Goal: Information Seeking & Learning: Check status

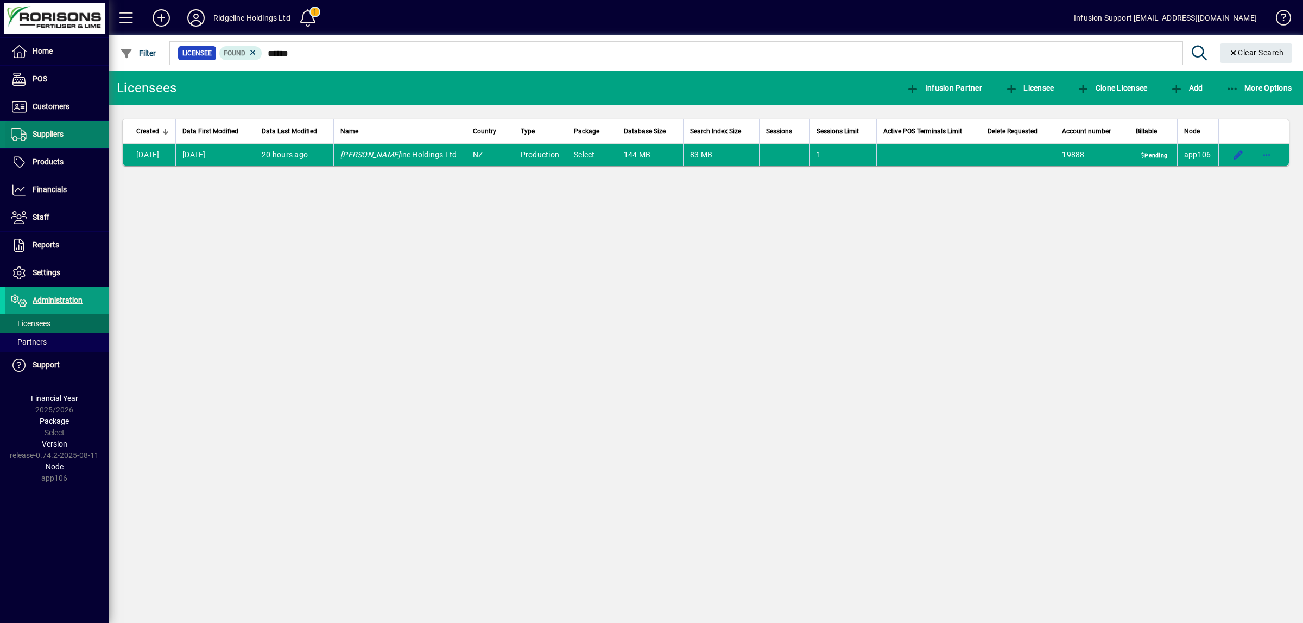
click at [52, 137] on span "Suppliers" at bounding box center [48, 134] width 31 height 9
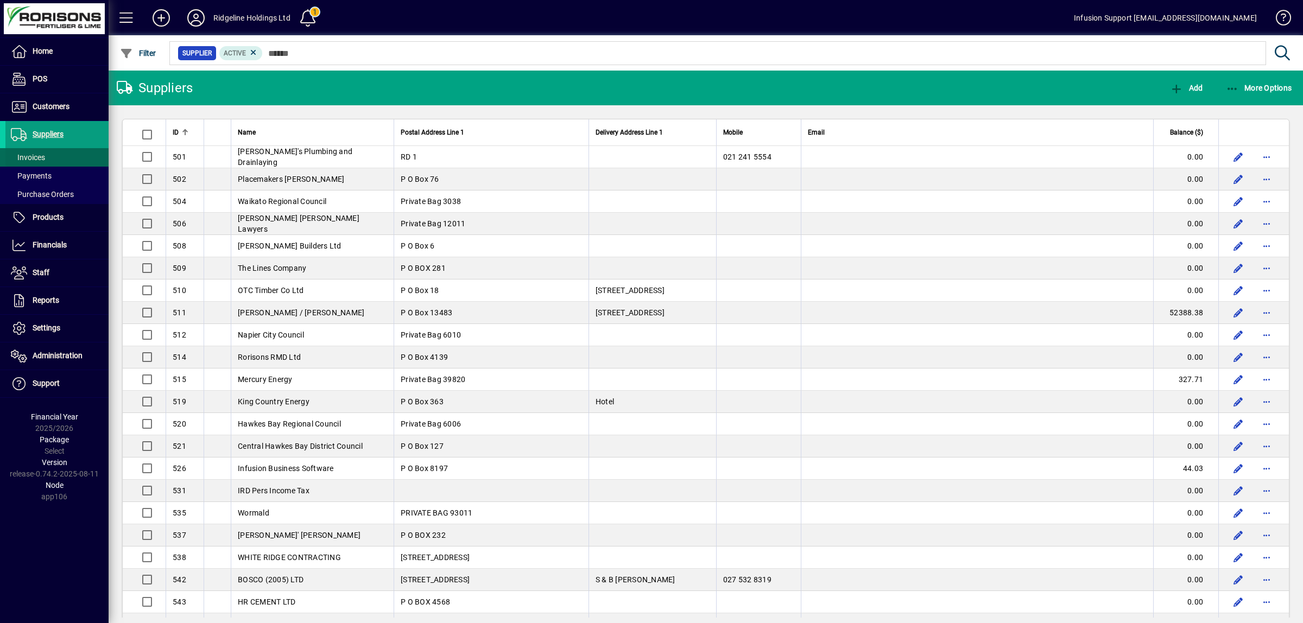
click at [52, 159] on span at bounding box center [56, 157] width 103 height 26
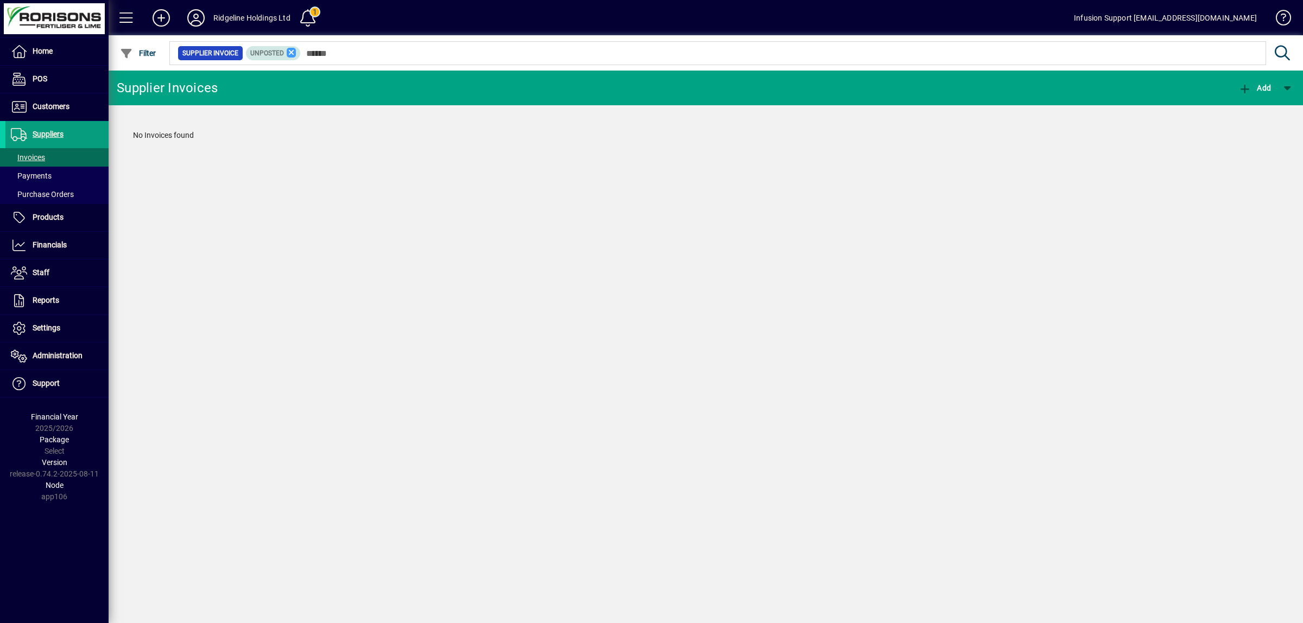
click at [288, 52] on icon at bounding box center [292, 53] width 10 height 10
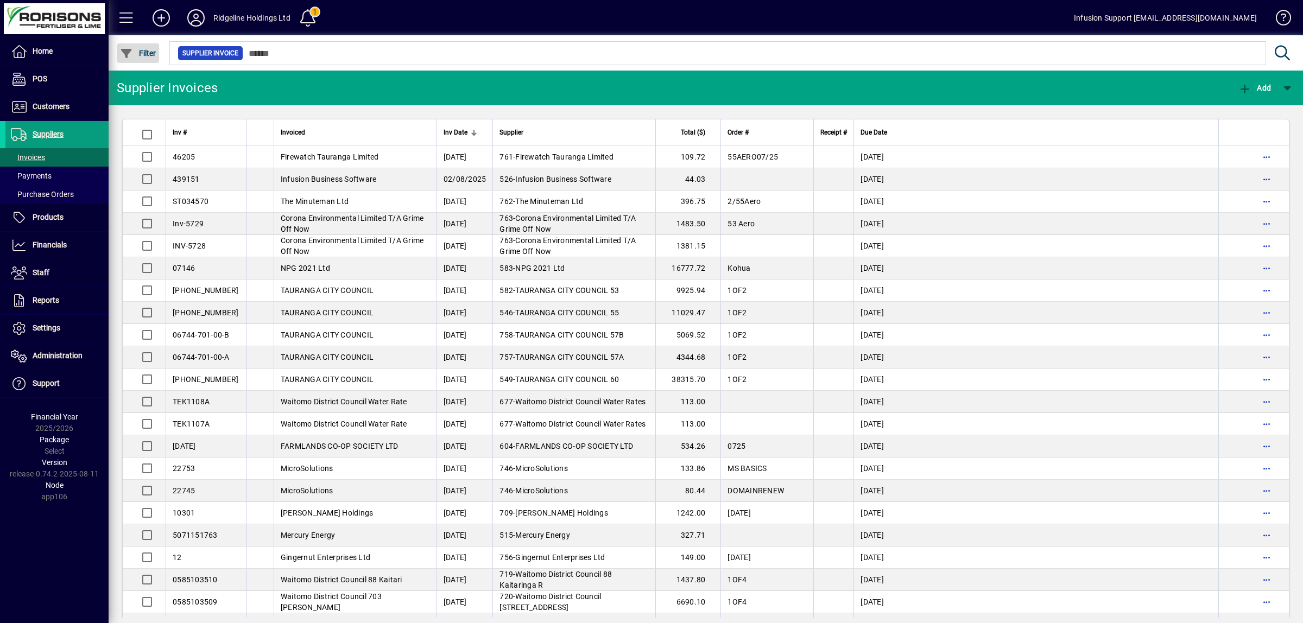
click at [139, 57] on span "button" at bounding box center [138, 53] width 42 height 26
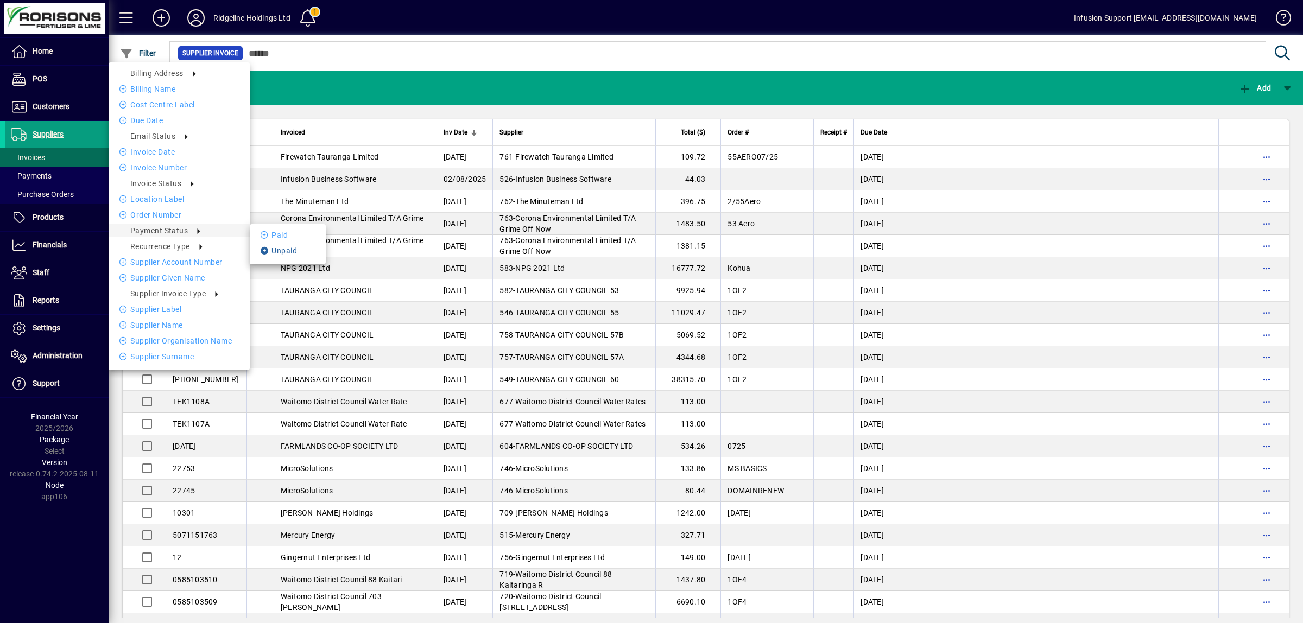
click at [277, 253] on li "Unpaid" at bounding box center [288, 250] width 76 height 13
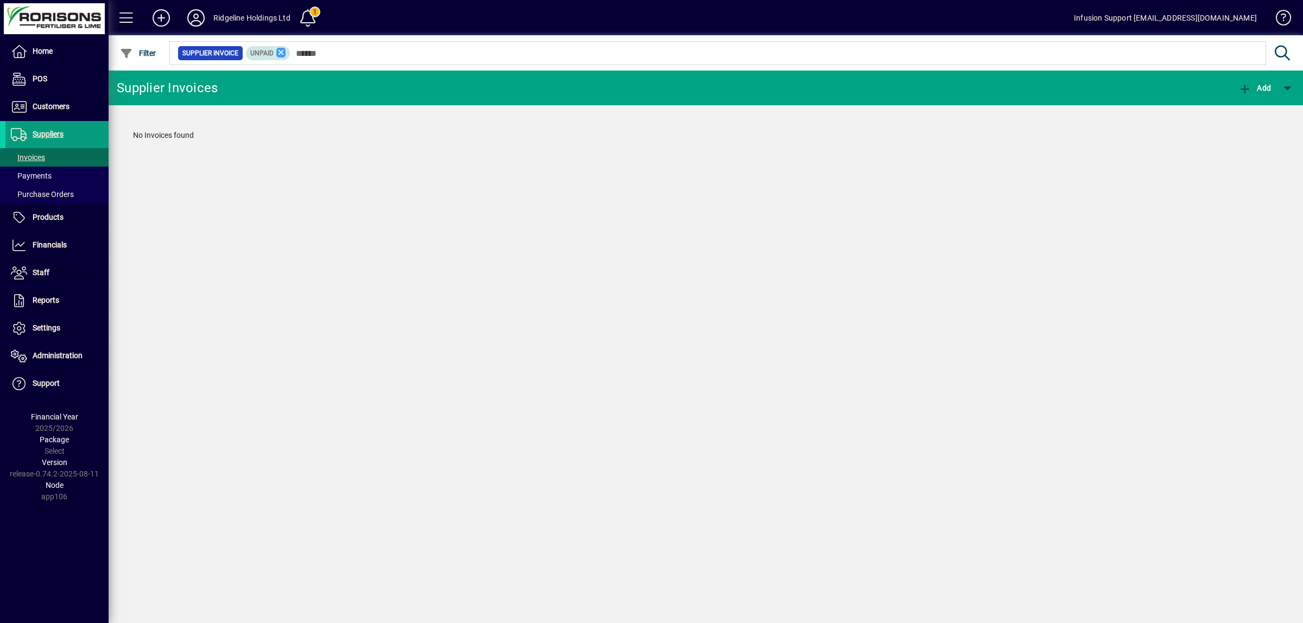
click at [277, 53] on icon at bounding box center [281, 53] width 10 height 10
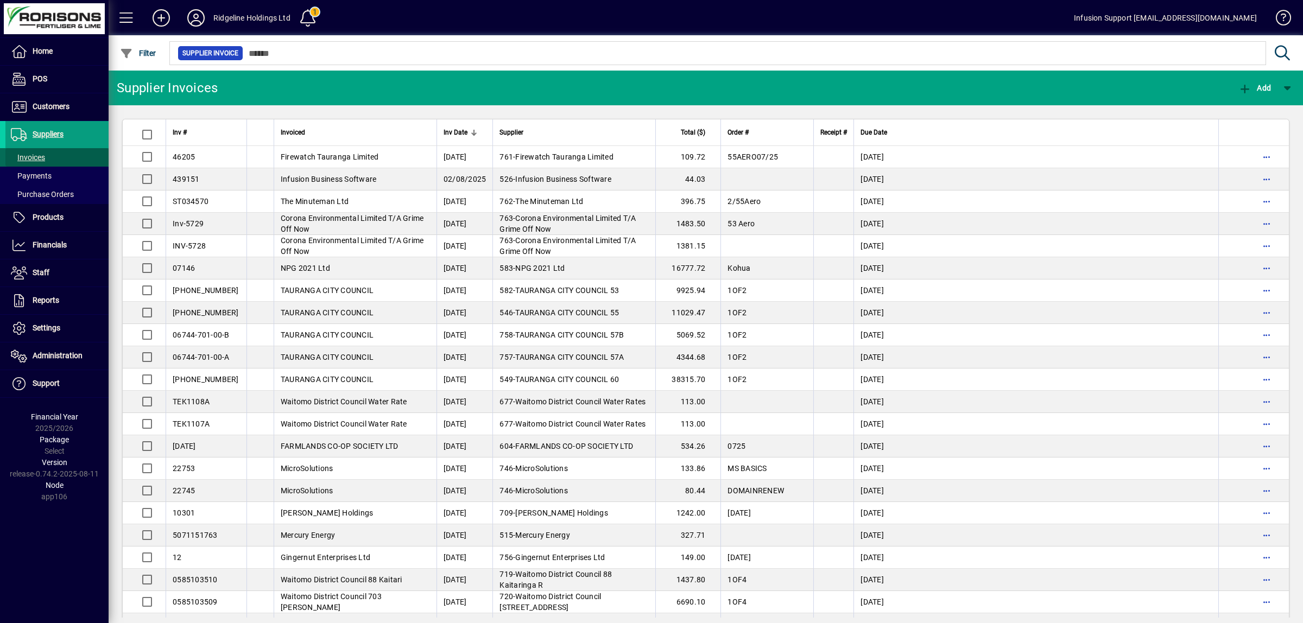
click at [36, 156] on span "Invoices" at bounding box center [28, 157] width 34 height 9
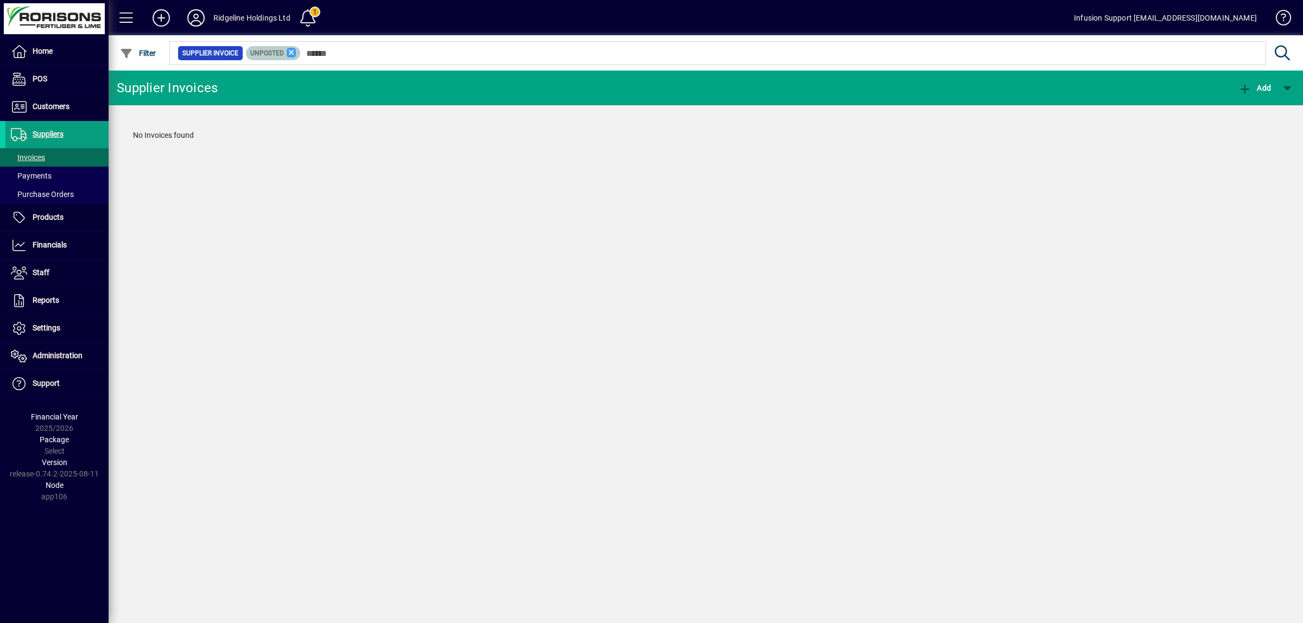
click at [288, 55] on icon at bounding box center [292, 53] width 10 height 10
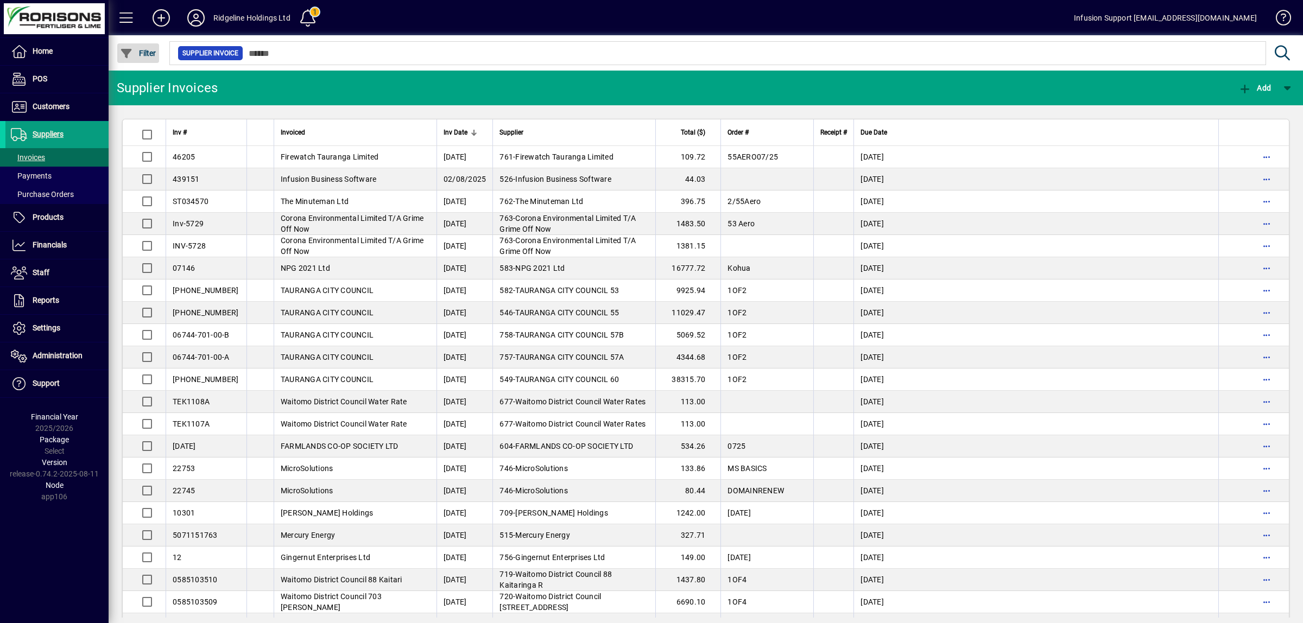
click at [132, 59] on span "button" at bounding box center [138, 53] width 42 height 26
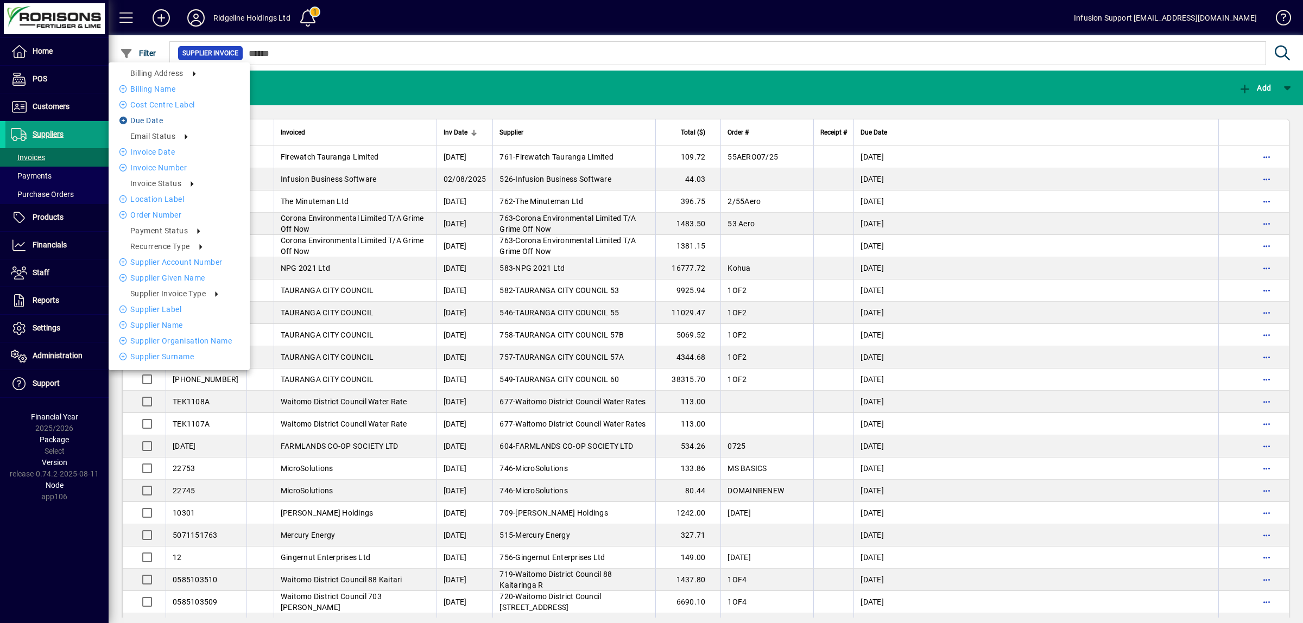
click at [149, 119] on li "Due date" at bounding box center [179, 120] width 141 height 13
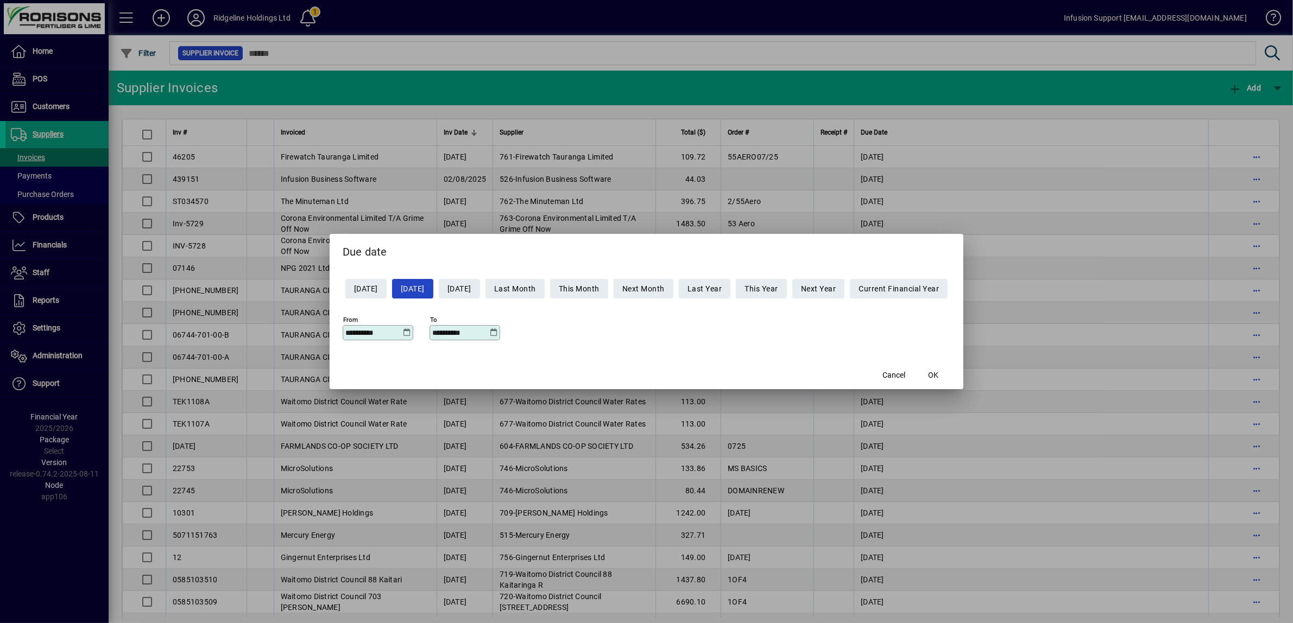
click at [403, 334] on icon at bounding box center [407, 333] width 8 height 9
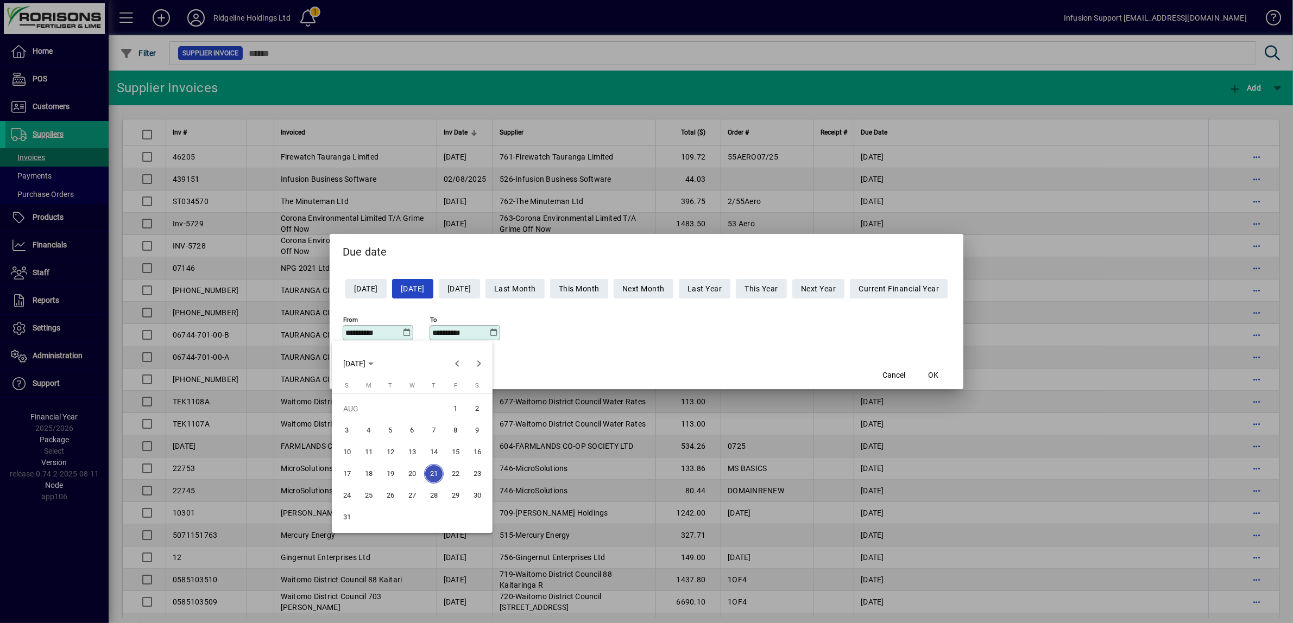
click at [408, 469] on span "20" at bounding box center [412, 474] width 20 height 20
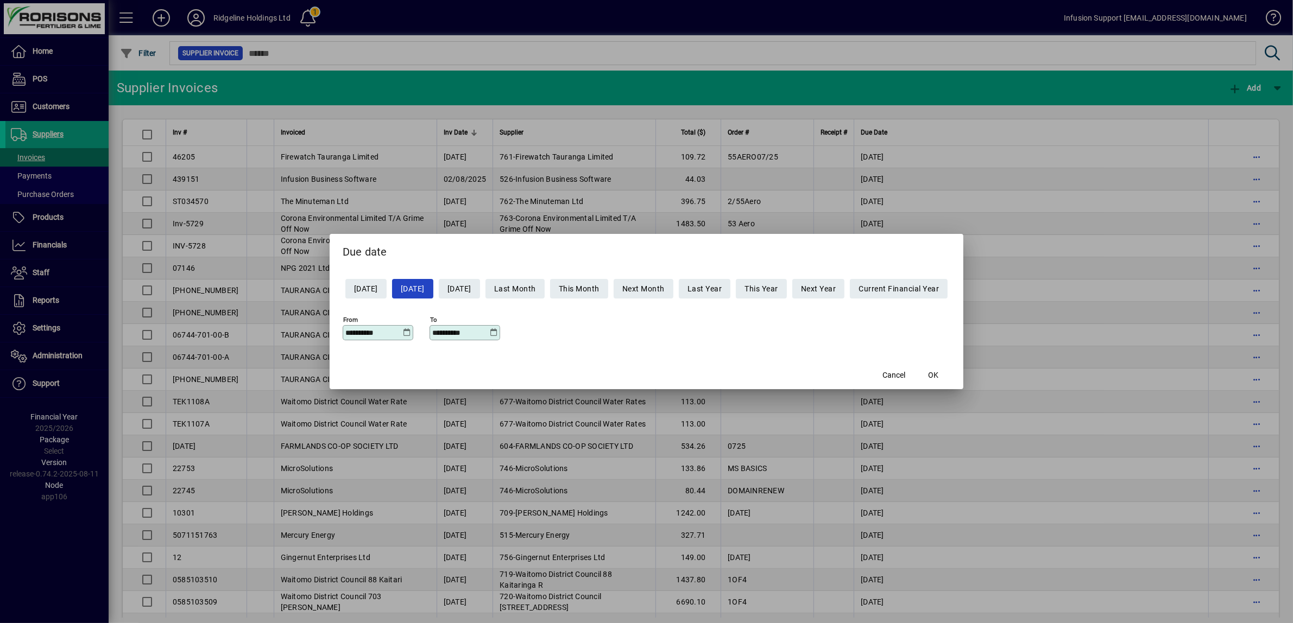
type input "**********"
click at [490, 332] on icon at bounding box center [494, 333] width 8 height 9
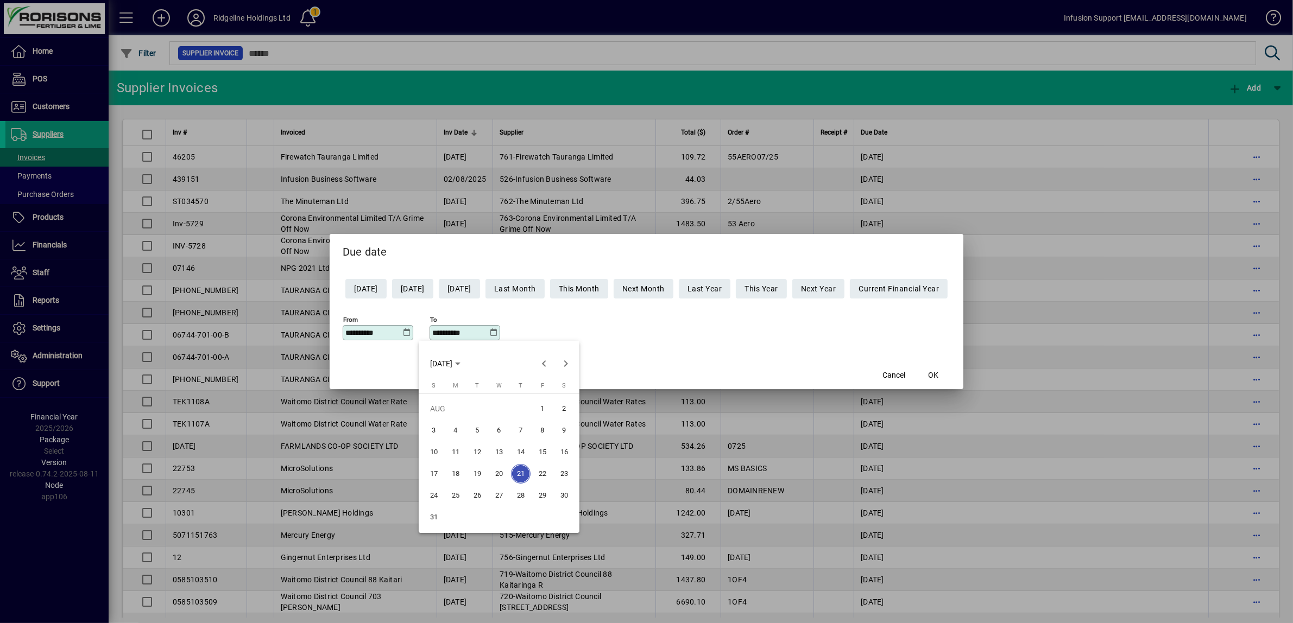
click at [434, 519] on span "31" at bounding box center [434, 518] width 20 height 20
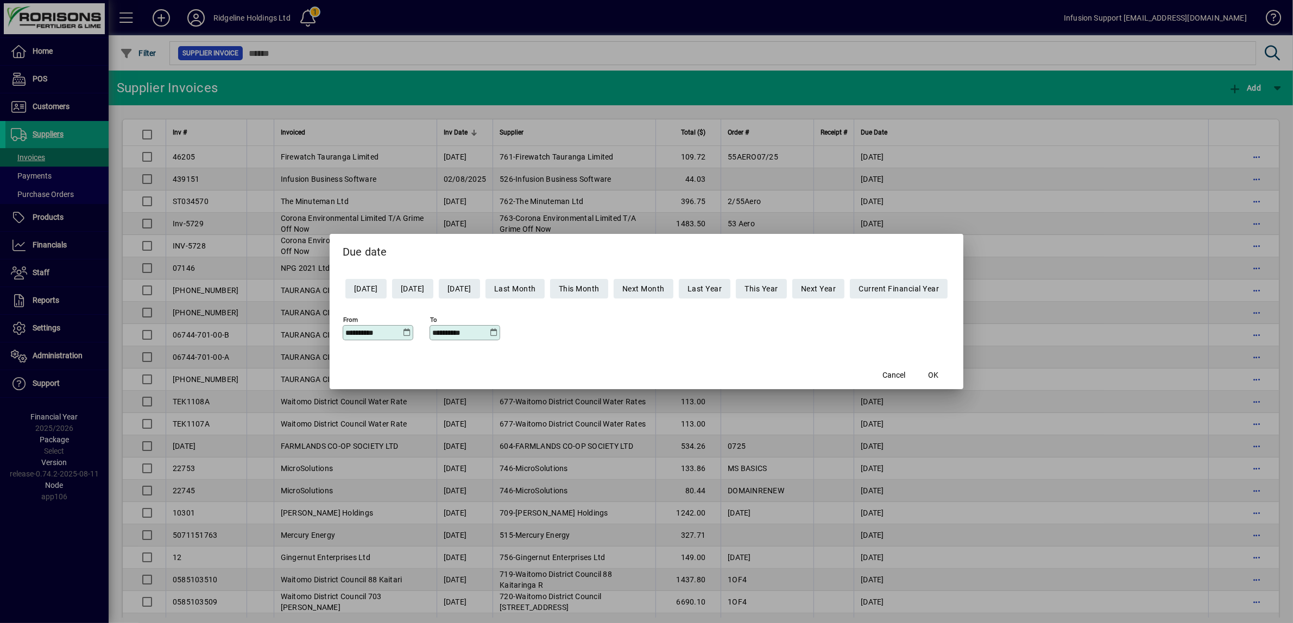
type input "**********"
click at [938, 373] on span "OK" at bounding box center [933, 375] width 10 height 11
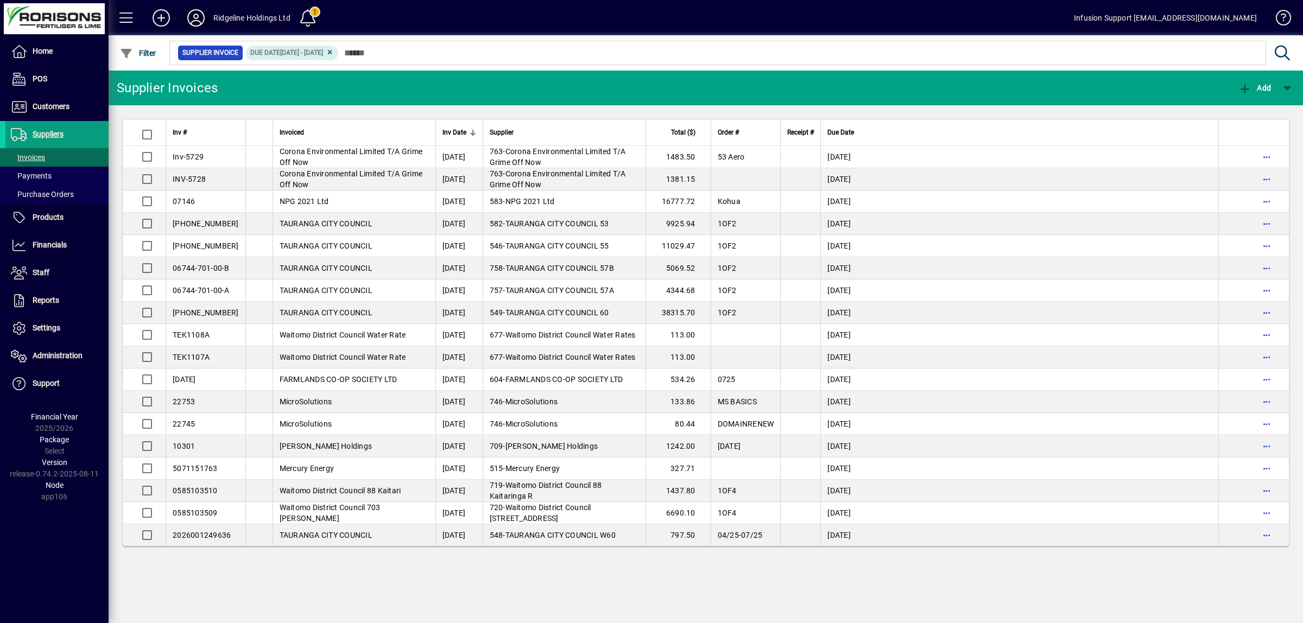
click at [194, 11] on icon at bounding box center [196, 17] width 22 height 17
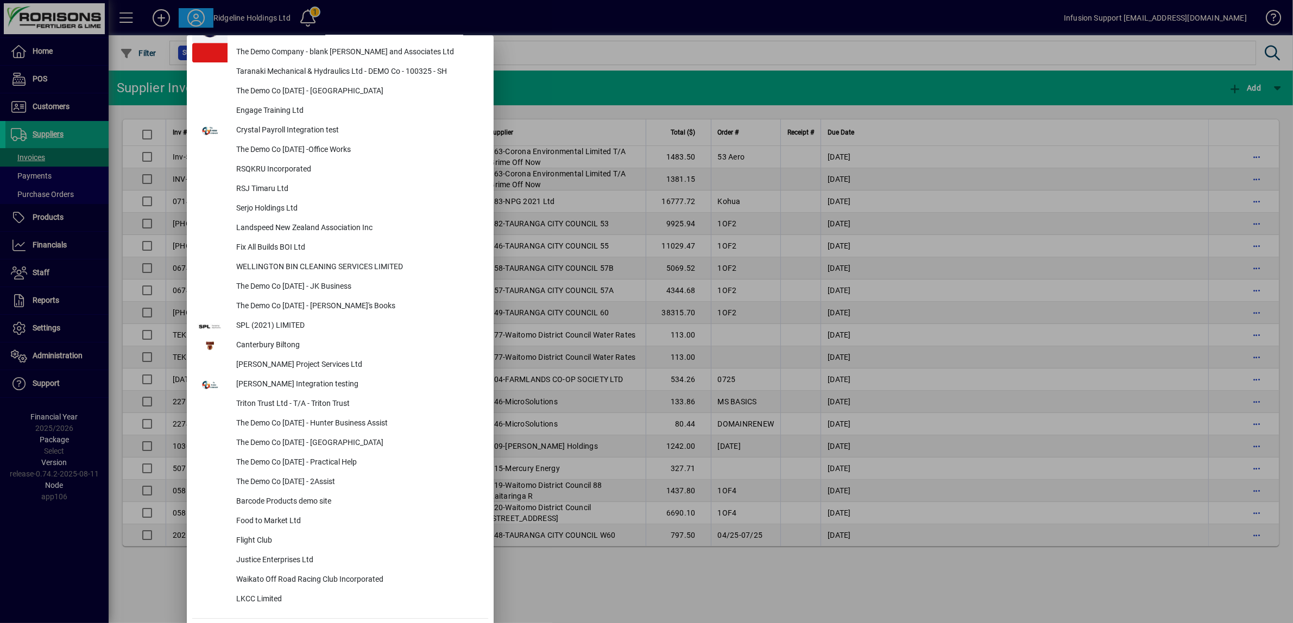
scroll to position [4453, 0]
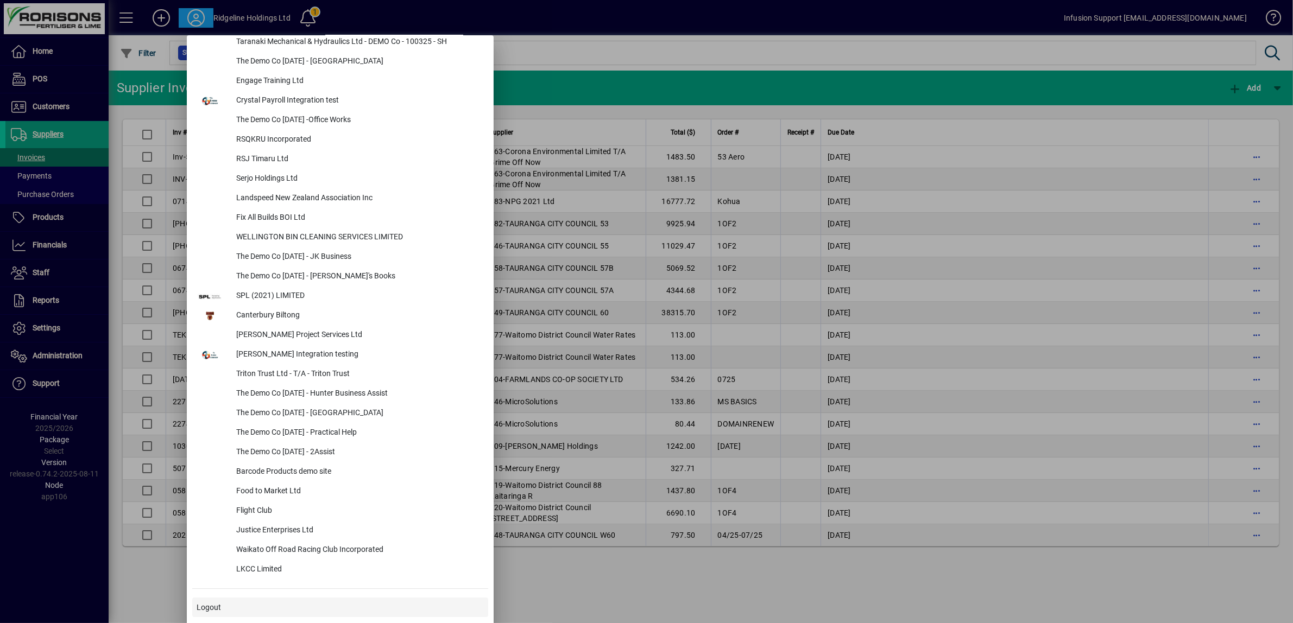
click at [224, 601] on span at bounding box center [340, 608] width 296 height 26
